Goal: Navigation & Orientation: Find specific page/section

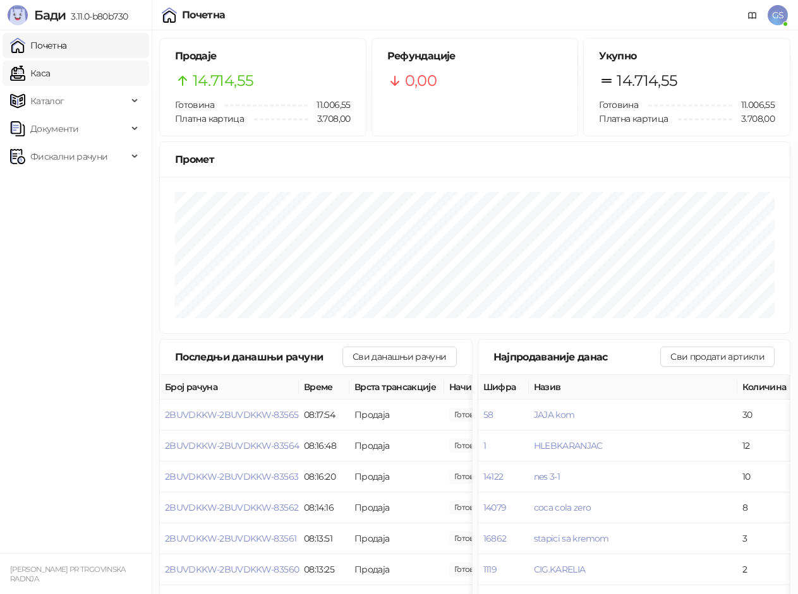
click at [50, 72] on link "Каса" at bounding box center [30, 73] width 40 height 25
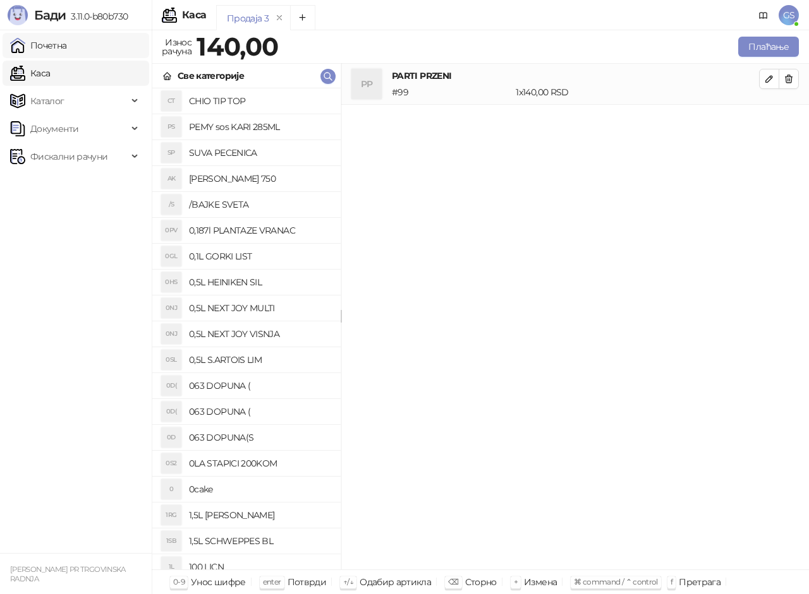
click at [67, 51] on link "Почетна" at bounding box center [38, 45] width 57 height 25
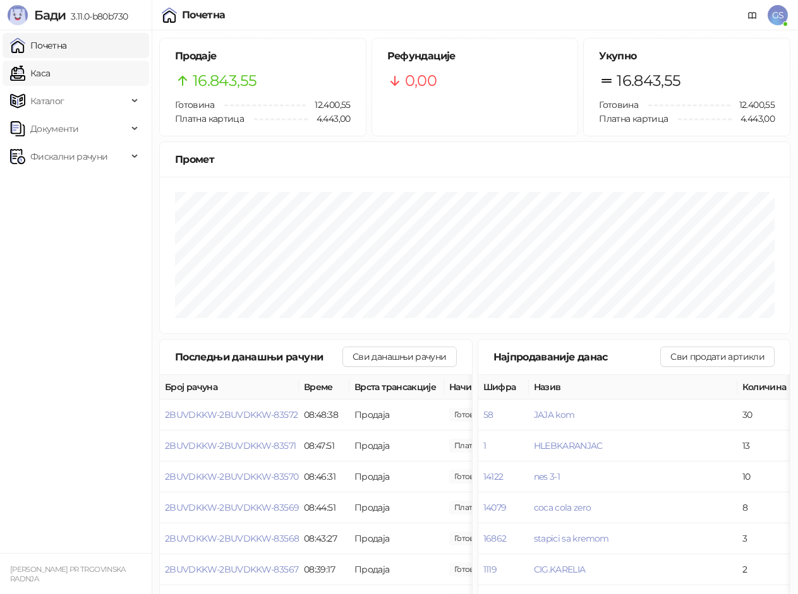
click at [50, 70] on link "Каса" at bounding box center [30, 73] width 40 height 25
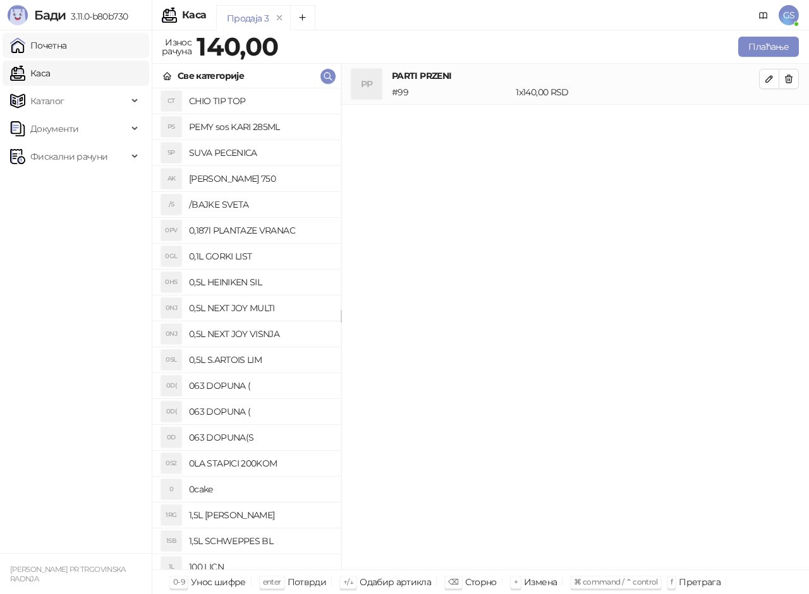
click at [59, 43] on link "Почетна" at bounding box center [38, 45] width 57 height 25
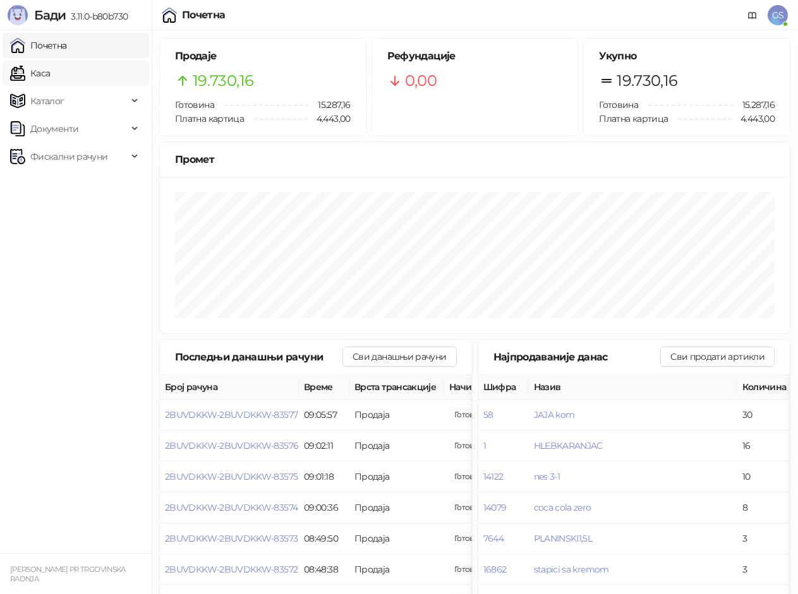
click at [50, 66] on link "Каса" at bounding box center [30, 73] width 40 height 25
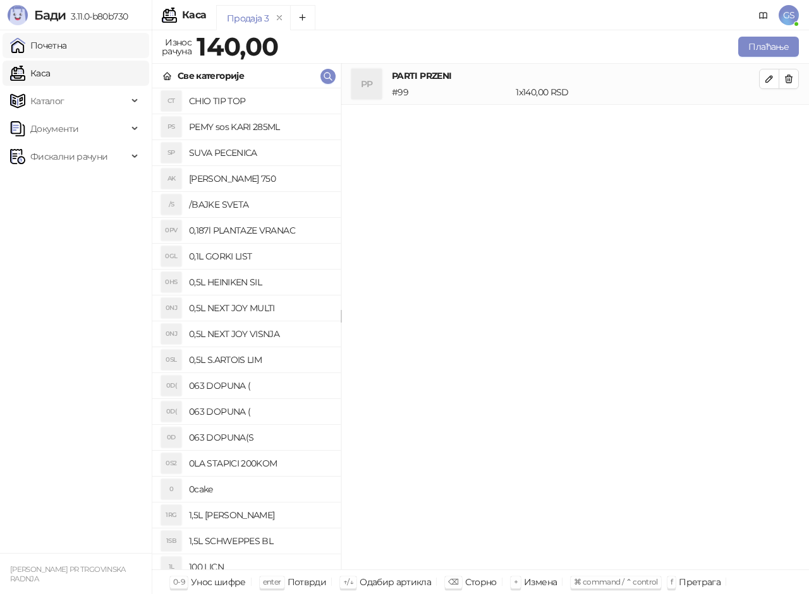
click at [67, 35] on link "Почетна" at bounding box center [38, 45] width 57 height 25
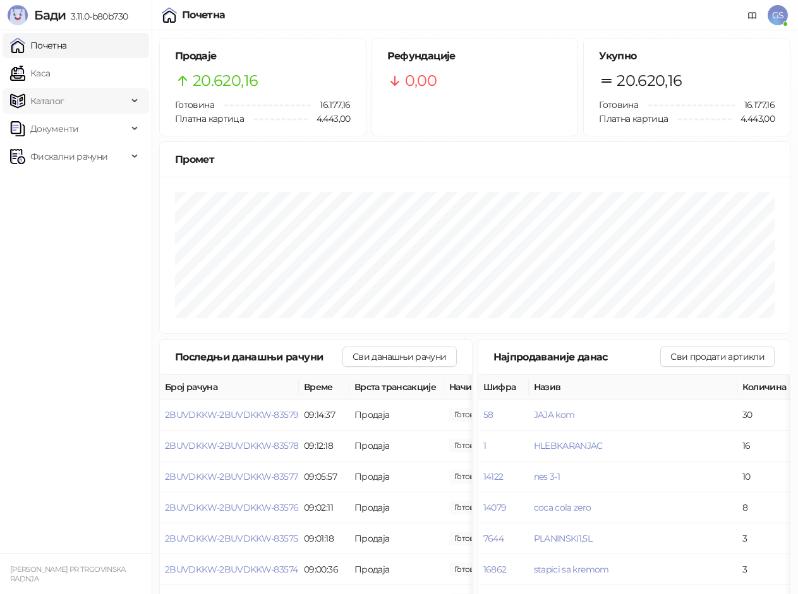
drag, startPoint x: 66, startPoint y: 93, endPoint x: 63, endPoint y: 85, distance: 8.8
click at [66, 93] on span "Каталог" at bounding box center [69, 100] width 118 height 25
click at [50, 75] on link "Каса" at bounding box center [30, 73] width 40 height 25
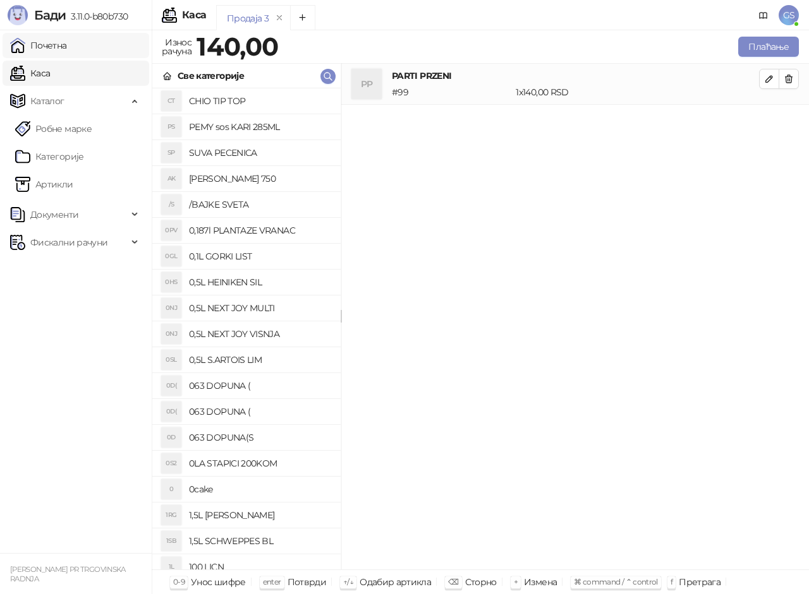
click at [67, 52] on link "Почетна" at bounding box center [38, 45] width 57 height 25
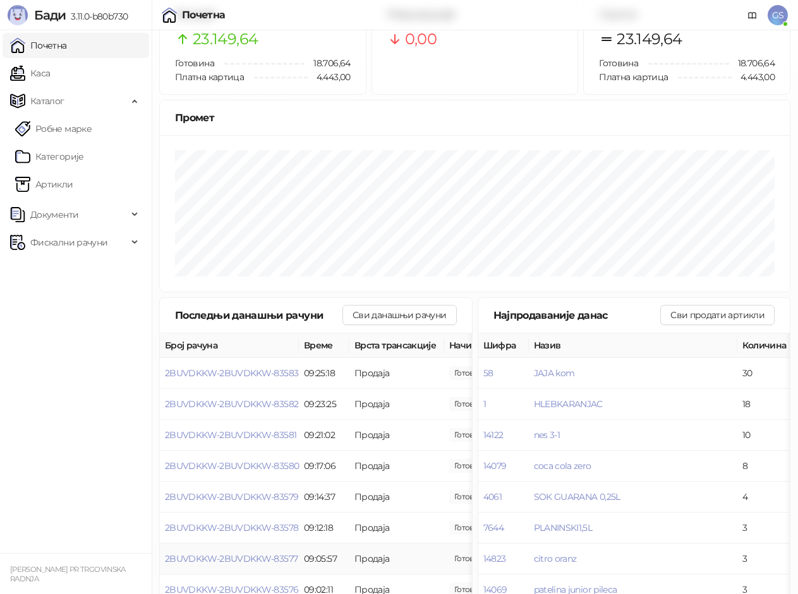
scroll to position [63, 0]
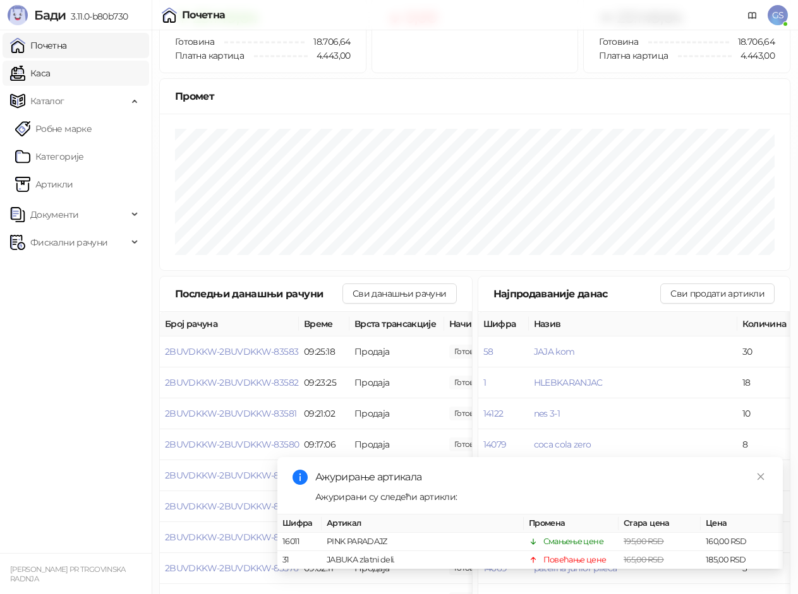
click at [50, 80] on link "Каса" at bounding box center [30, 73] width 40 height 25
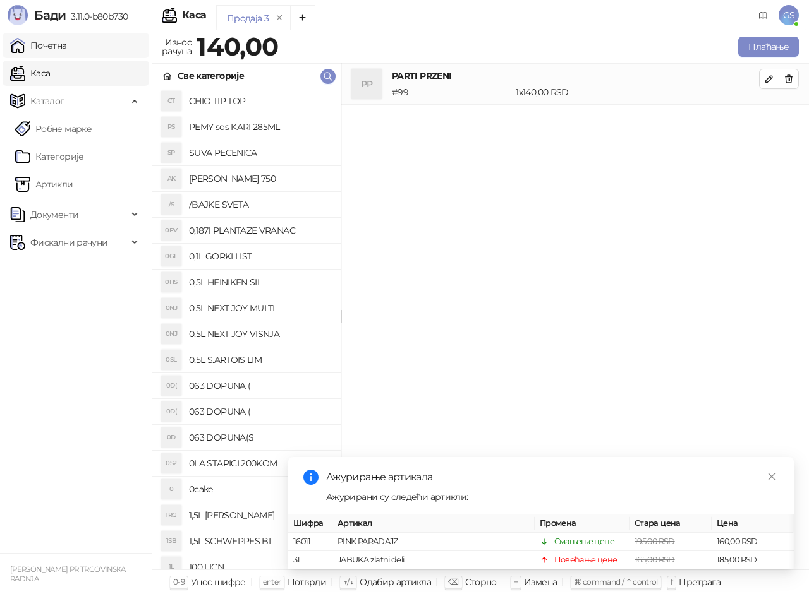
click at [67, 45] on link "Почетна" at bounding box center [38, 45] width 57 height 25
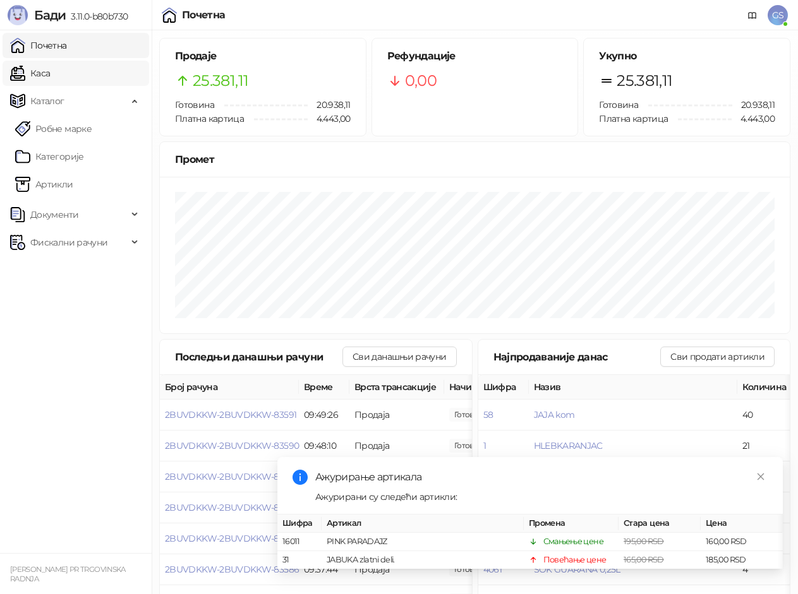
click at [50, 73] on link "Каса" at bounding box center [30, 73] width 40 height 25
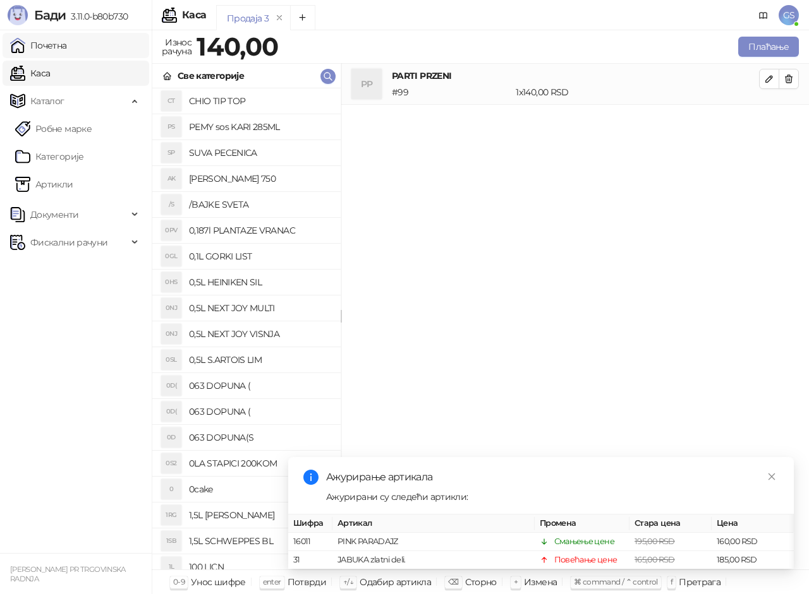
click at [67, 47] on link "Почетна" at bounding box center [38, 45] width 57 height 25
